Goal: Navigation & Orientation: Go to known website

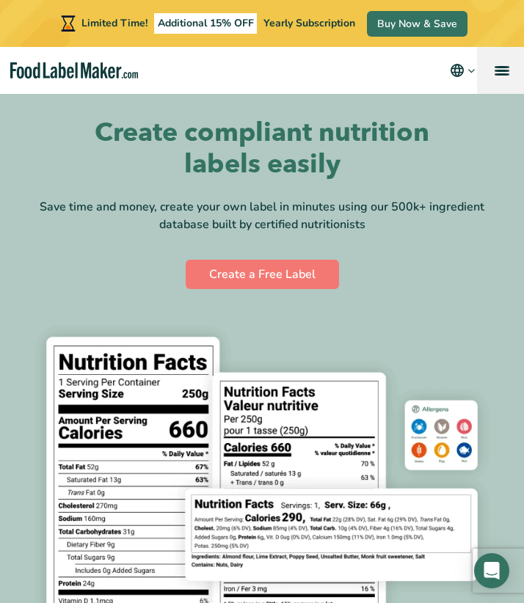
click at [513, 76] on link "menu" at bounding box center [500, 70] width 47 height 47
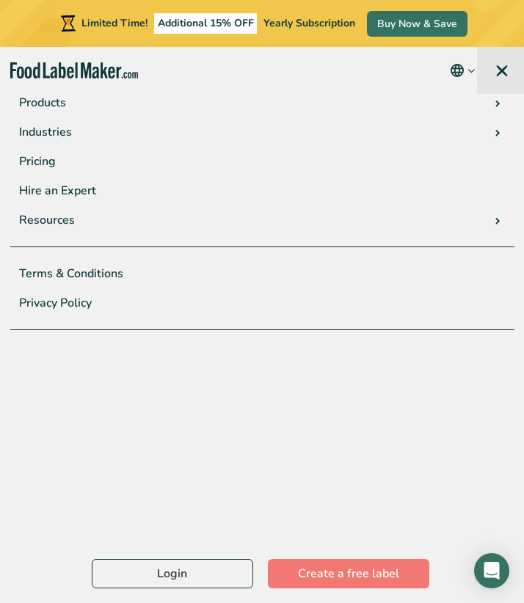
click at [501, 66] on link "menu" at bounding box center [500, 70] width 47 height 47
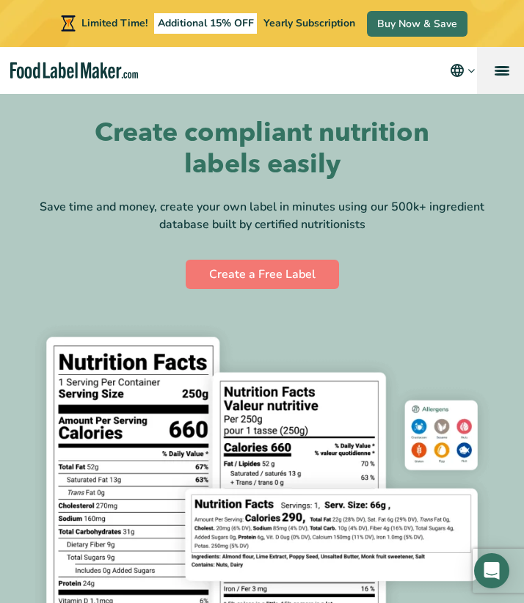
click at [497, 64] on link "menu" at bounding box center [500, 70] width 47 height 47
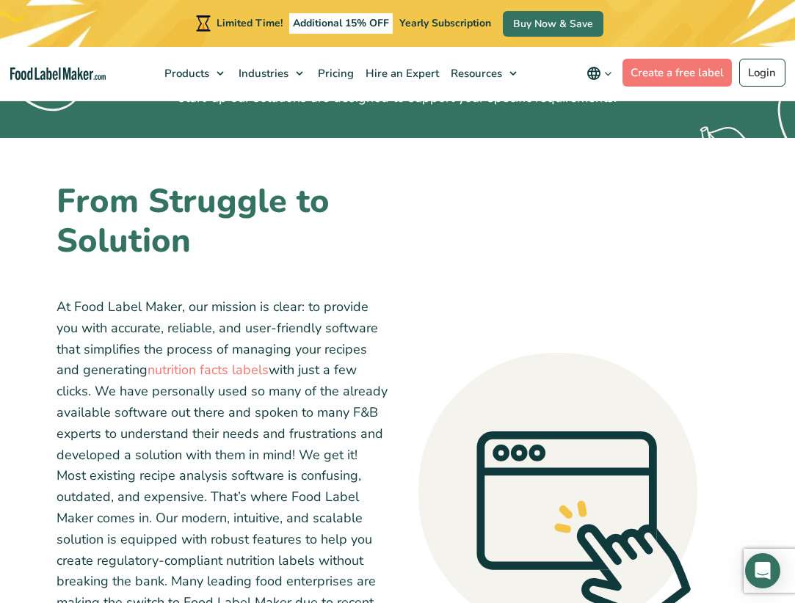
scroll to position [110, 0]
